Goal: Navigation & Orientation: Find specific page/section

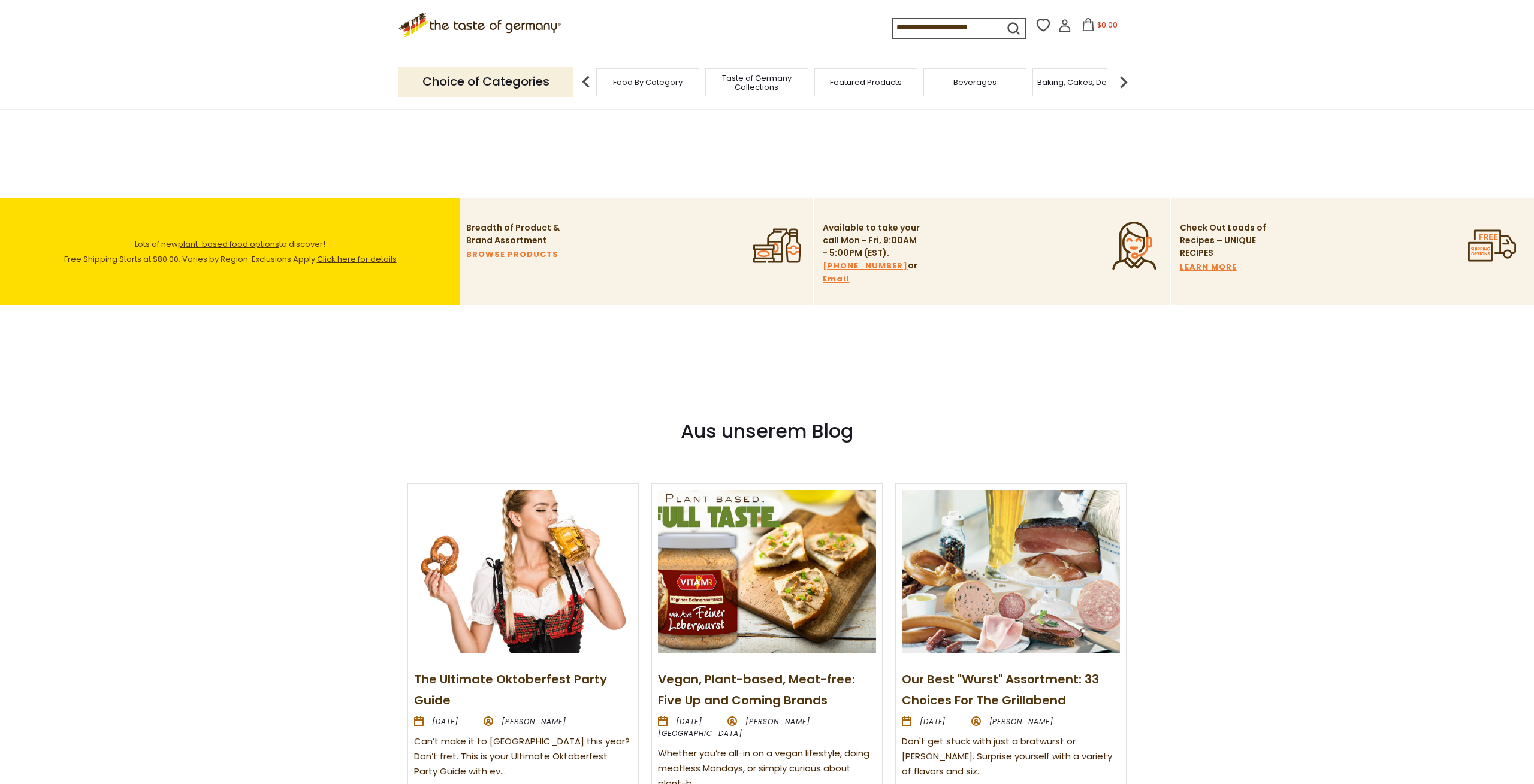
click at [737, 74] on span "Taste of Germany Collections" at bounding box center [756, 83] width 95 height 18
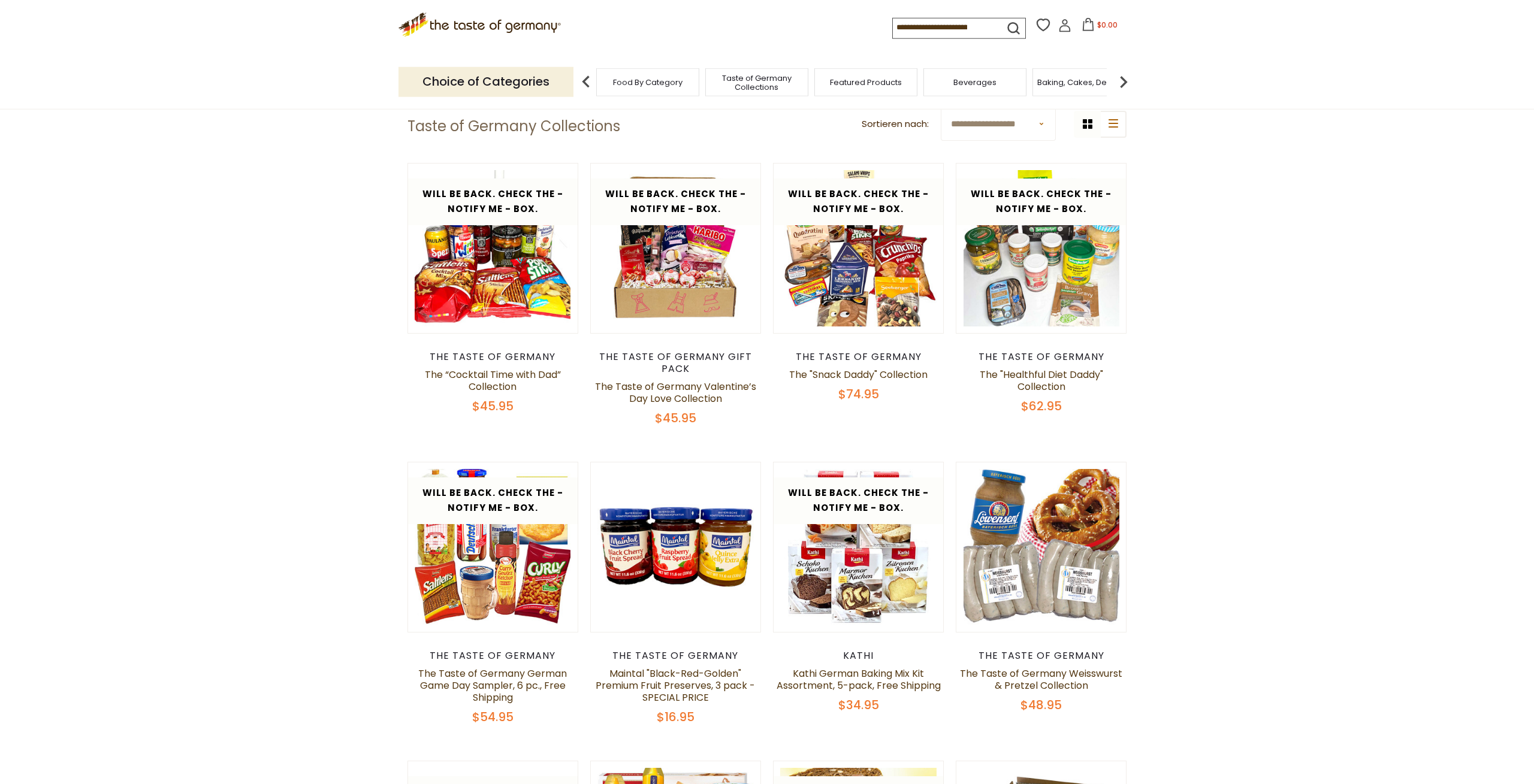
scroll to position [62, 0]
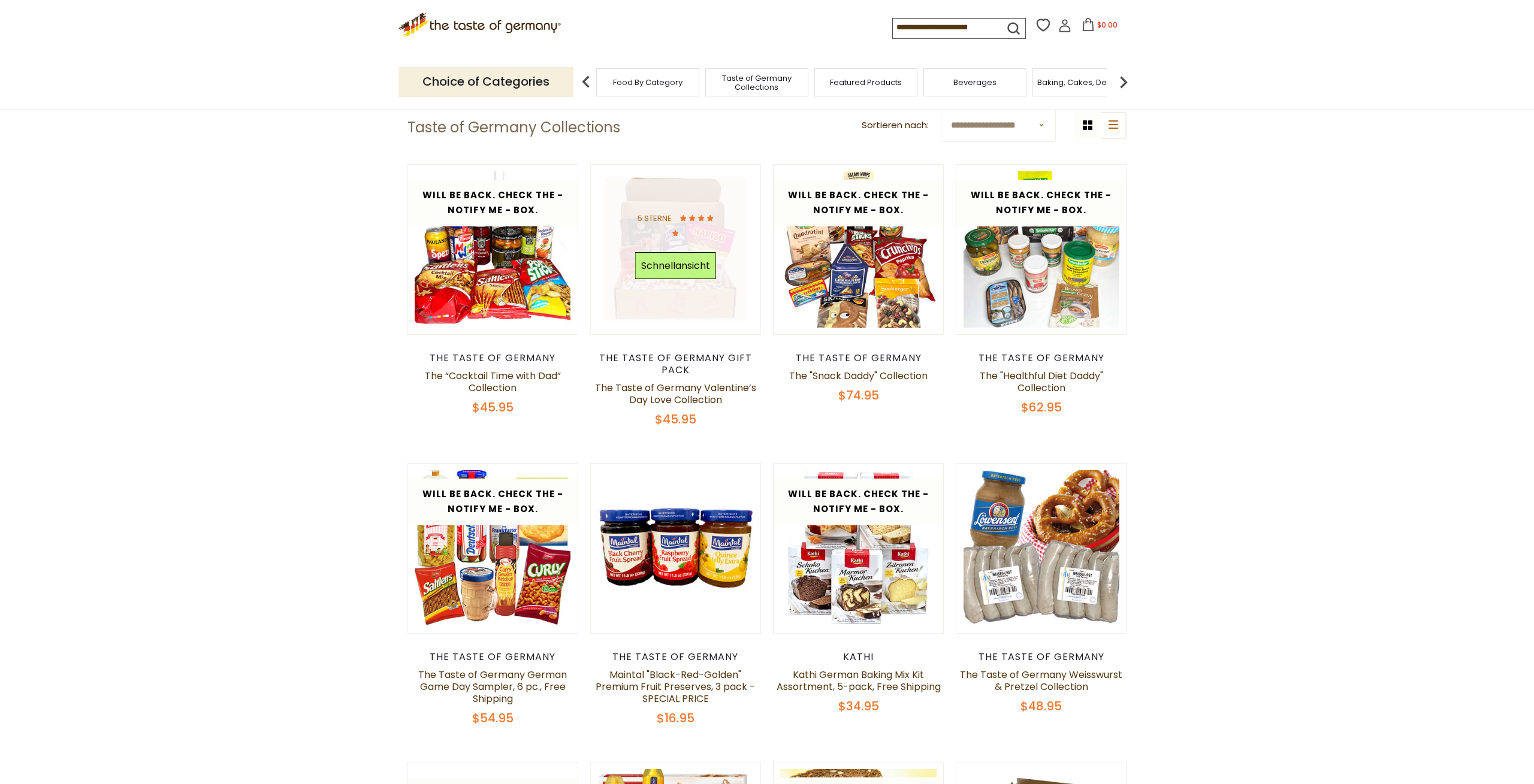
click at [659, 282] on div "5 Sterne Schnellansicht" at bounding box center [675, 249] width 81 height 78
click at [661, 266] on button "Schnellansicht" at bounding box center [675, 265] width 81 height 27
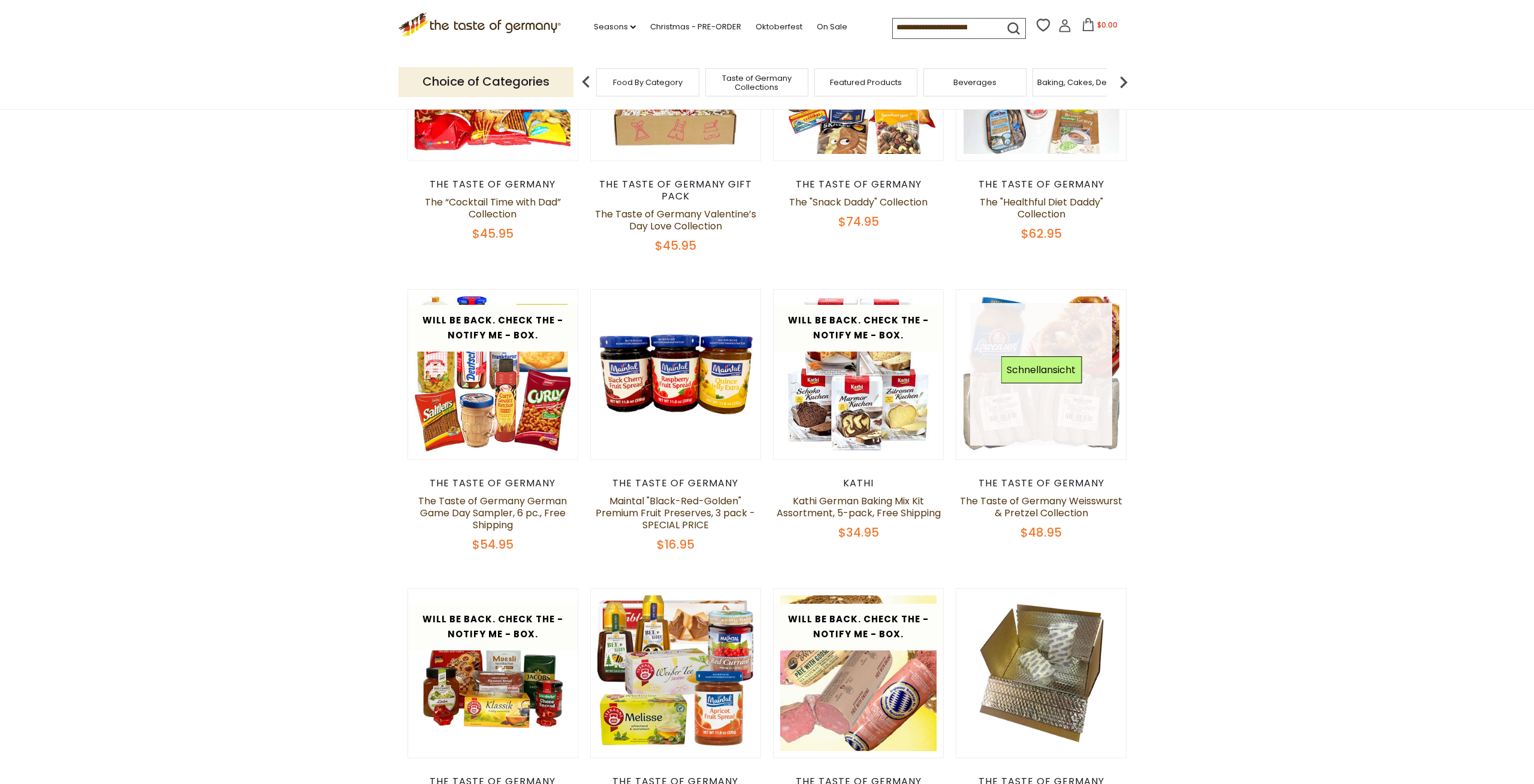
scroll to position [0, 0]
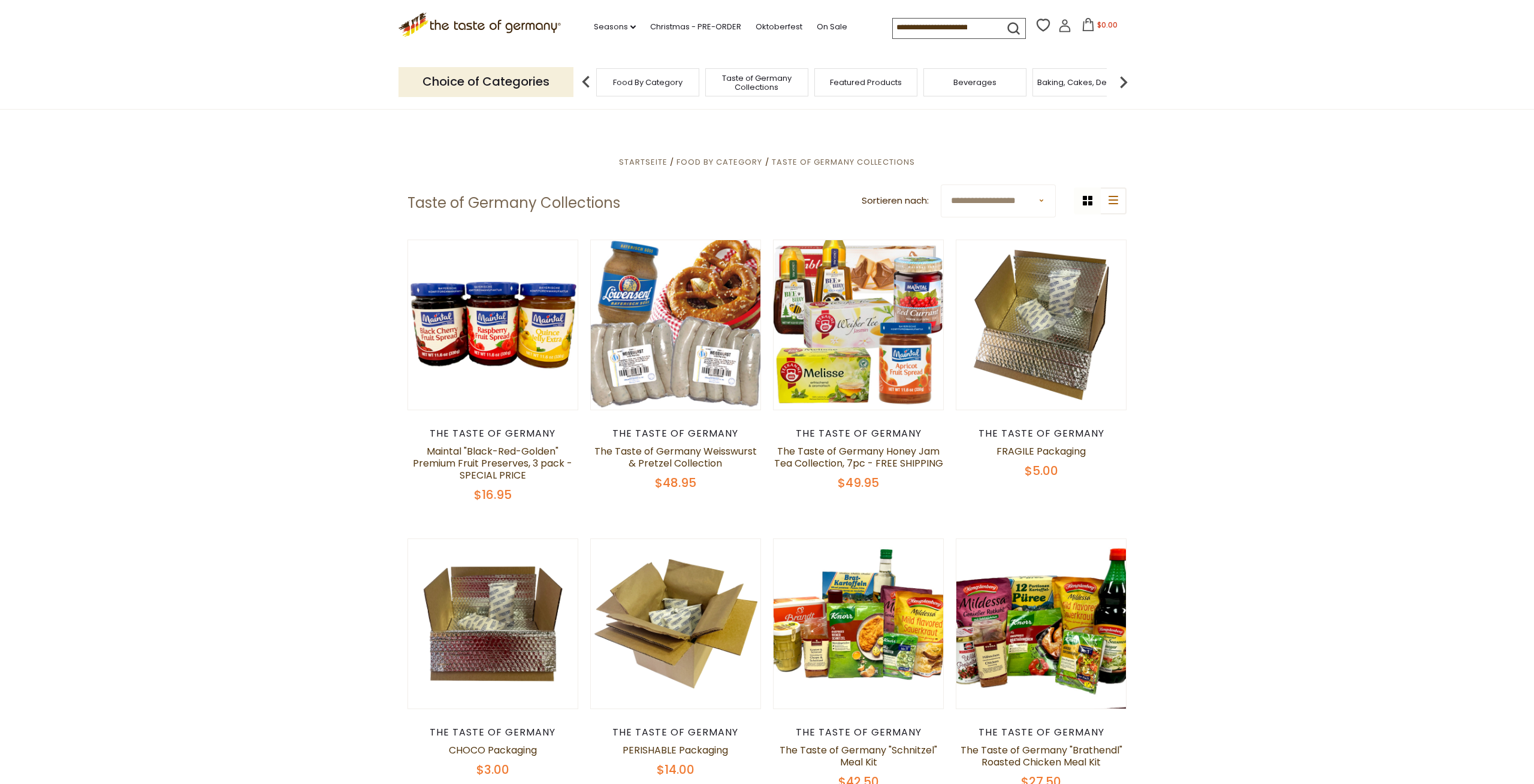
click at [760, 82] on span "Taste of Germany Collections" at bounding box center [756, 83] width 95 height 18
click at [651, 78] on span "Food By Category" at bounding box center [647, 82] width 70 height 9
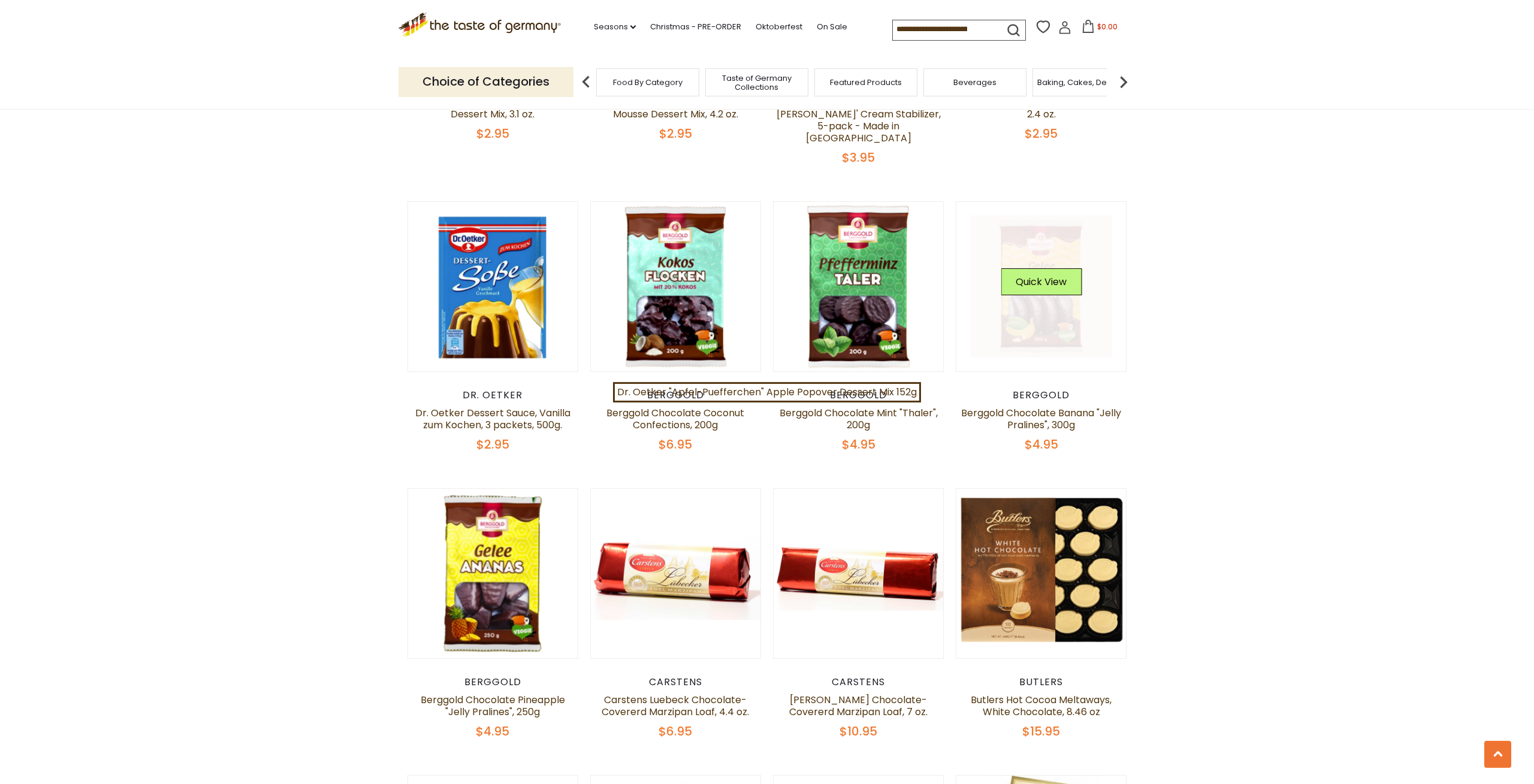
scroll to position [1246, 0]
click at [1443, 402] on section "**********" at bounding box center [767, 338] width 1534 height 2956
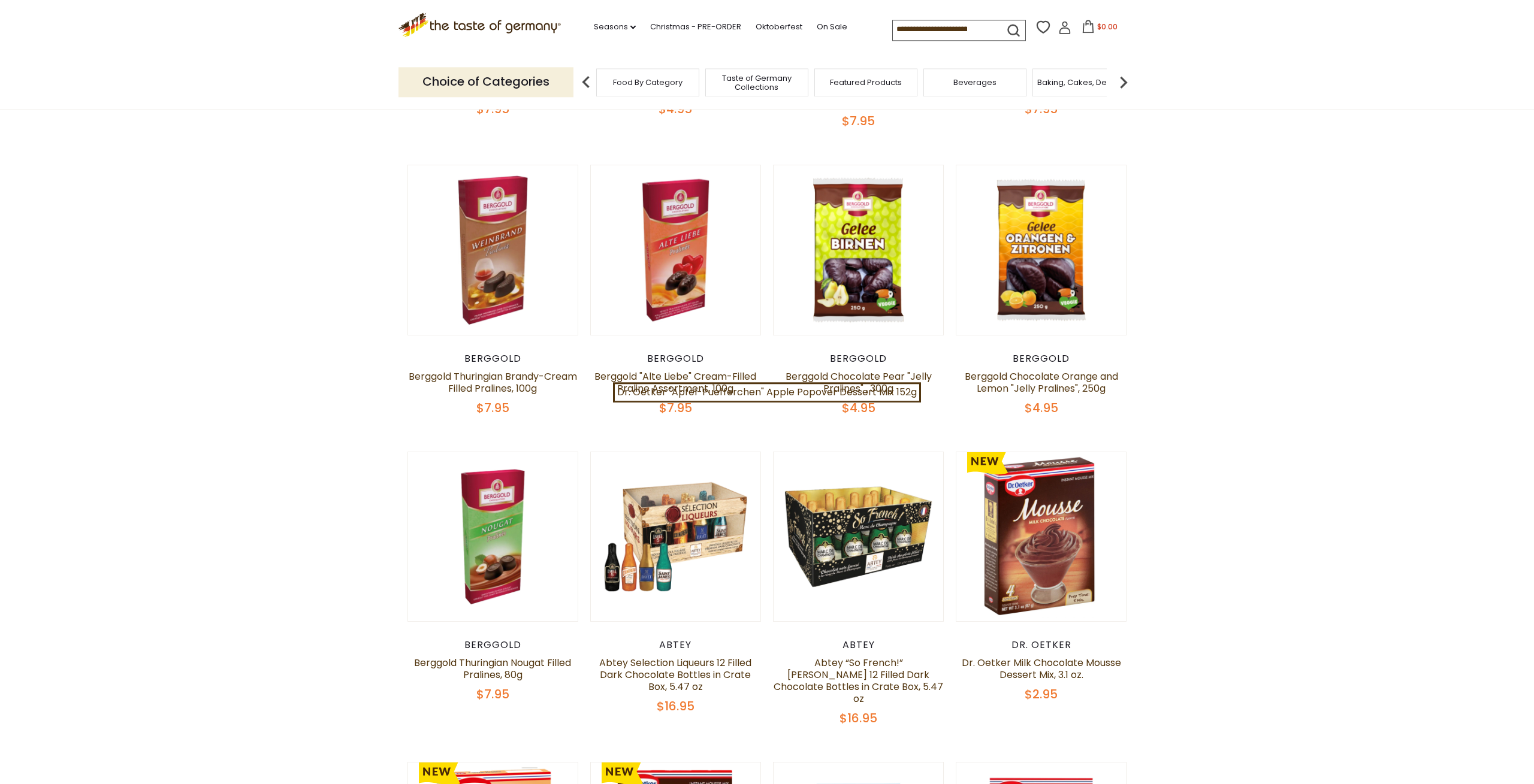
scroll to position [374, 0]
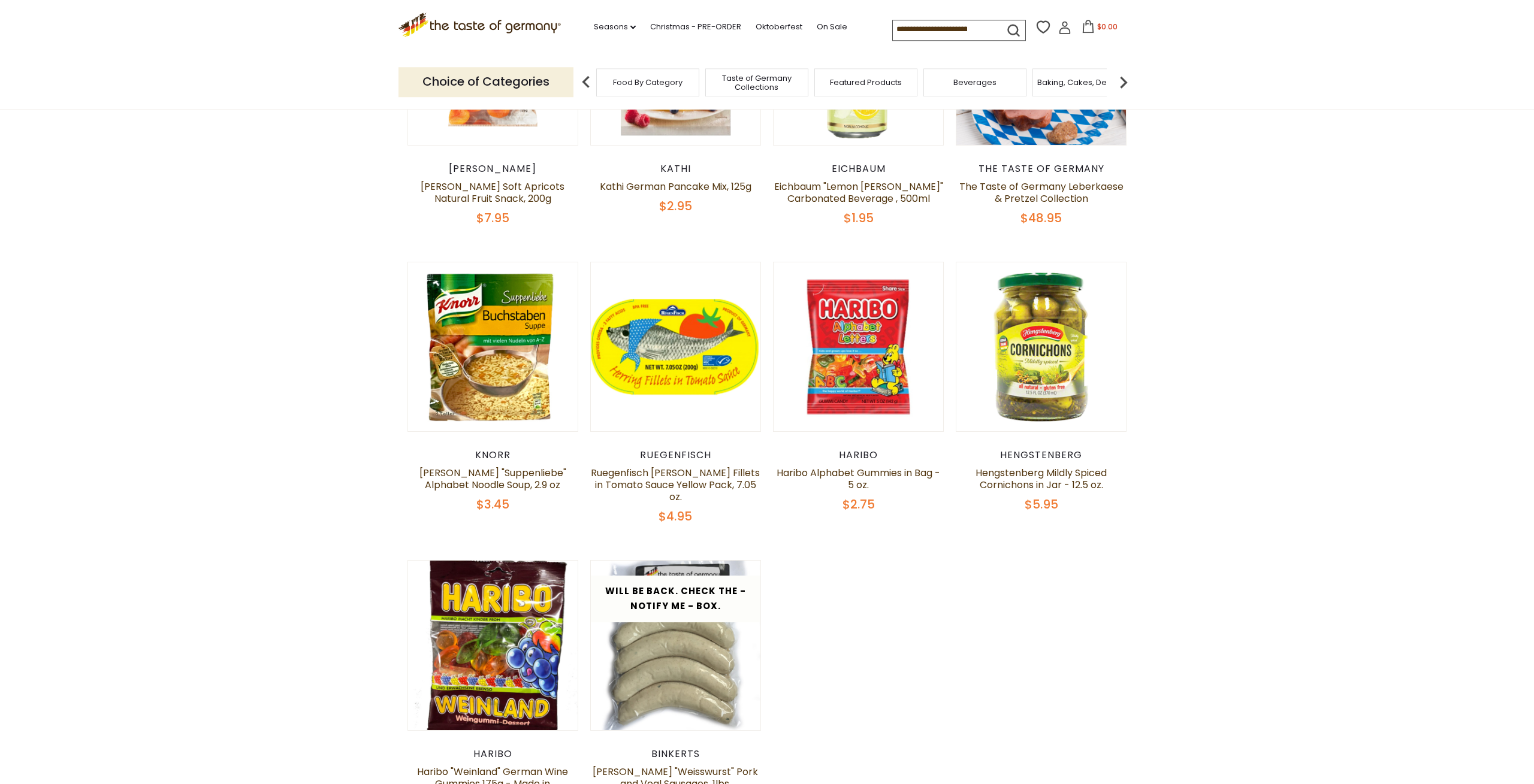
scroll to position [686, 0]
